Goal: Information Seeking & Learning: Learn about a topic

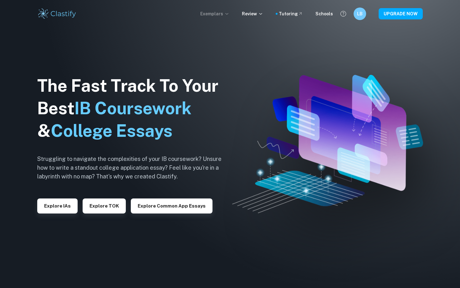
click at [229, 11] on p "Exemplars" at bounding box center [214, 13] width 29 height 7
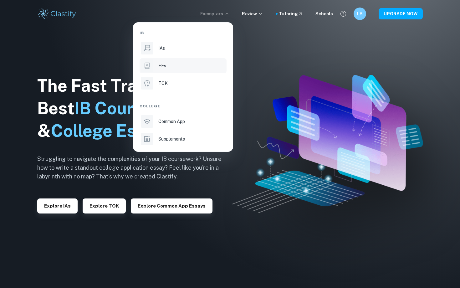
click at [159, 63] on p "EEs" at bounding box center [162, 65] width 8 height 7
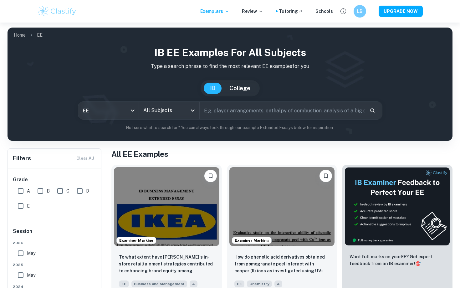
click at [167, 109] on input "All Subjects" at bounding box center [164, 110] width 45 height 12
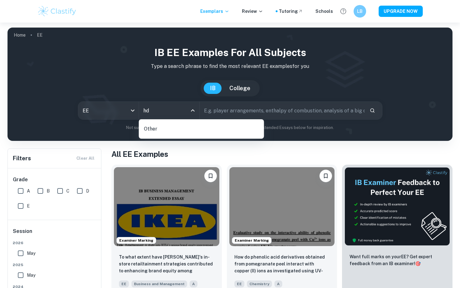
type input "h"
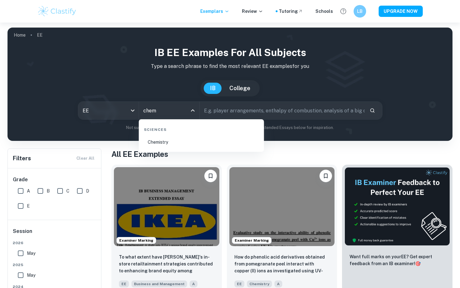
click at [156, 142] on li "Chemistry" at bounding box center [201, 142] width 120 height 14
type input "Chemistry"
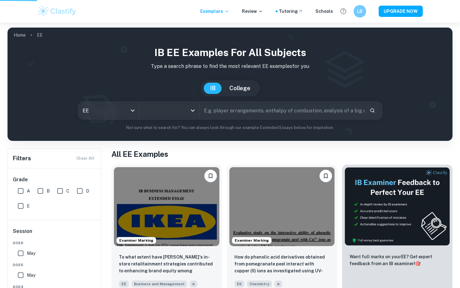
click at [224, 111] on input "text" at bounding box center [281, 111] width 165 height 18
type input "co"
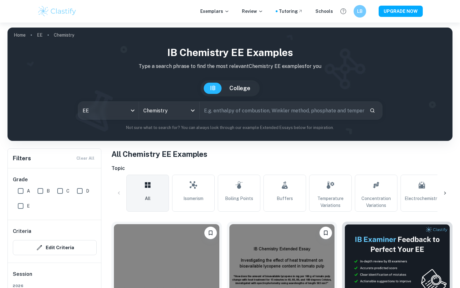
click at [238, 112] on input "text" at bounding box center [281, 111] width 165 height 18
type input "complexation titration"
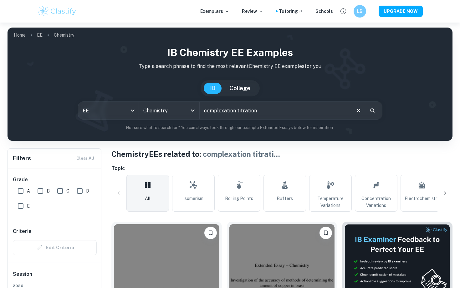
scroll to position [108, 0]
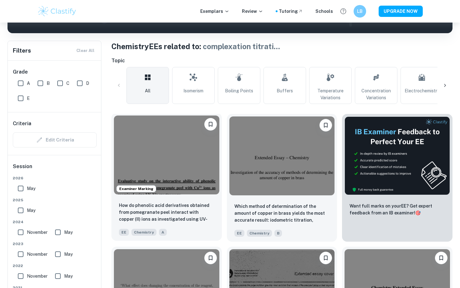
click at [174, 162] on img at bounding box center [166, 154] width 105 height 79
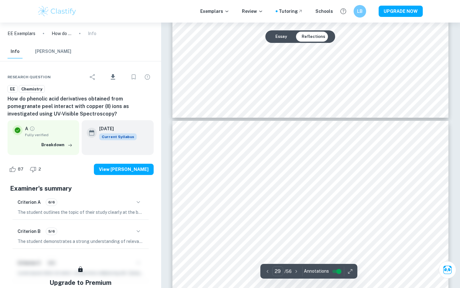
scroll to position [11205, 0]
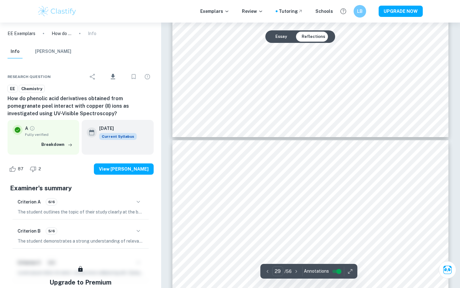
type input "30"
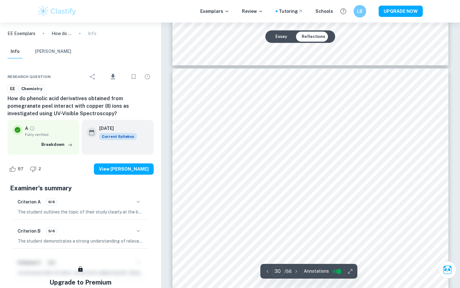
scroll to position [11626, 0]
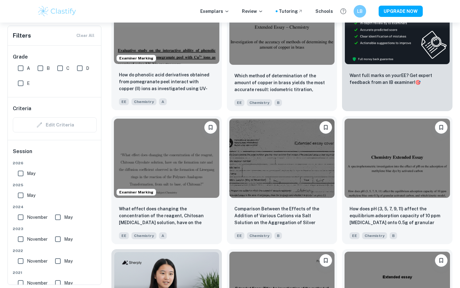
scroll to position [241, 0]
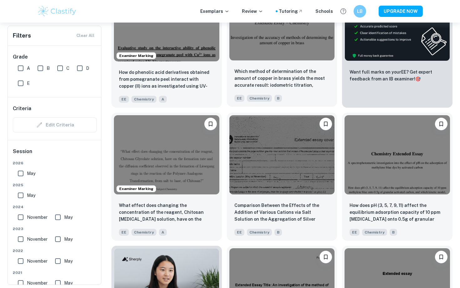
click at [267, 33] on img at bounding box center [281, 21] width 105 height 79
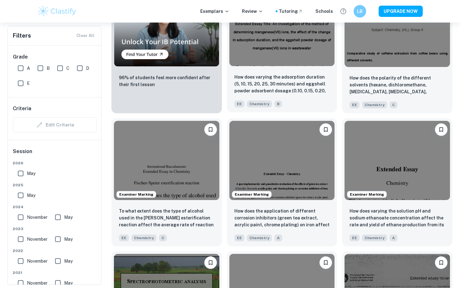
scroll to position [508, 0]
